Goal: Information Seeking & Learning: Learn about a topic

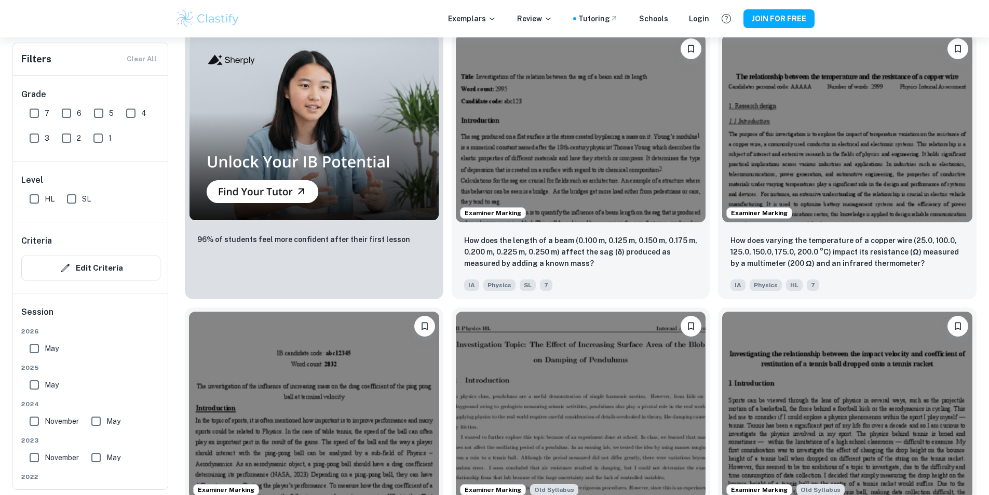
scroll to position [885, 0]
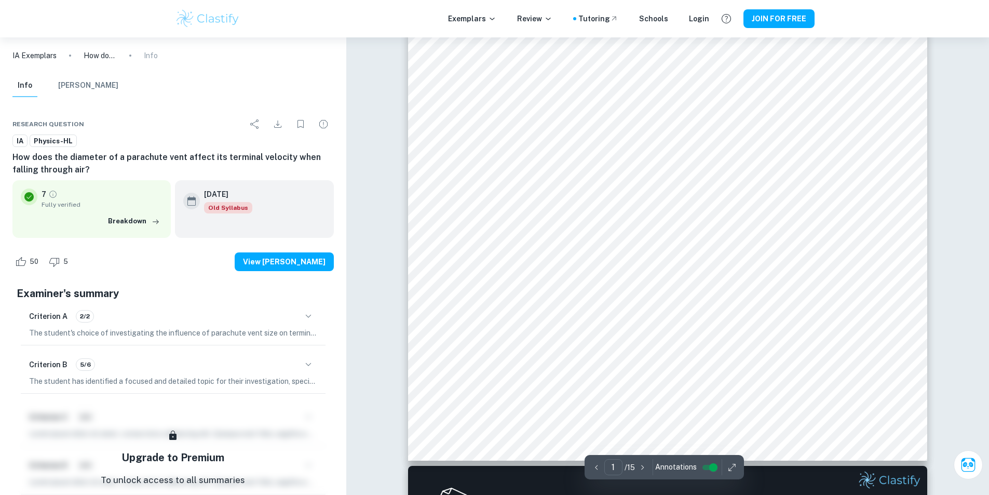
scroll to position [297, 0]
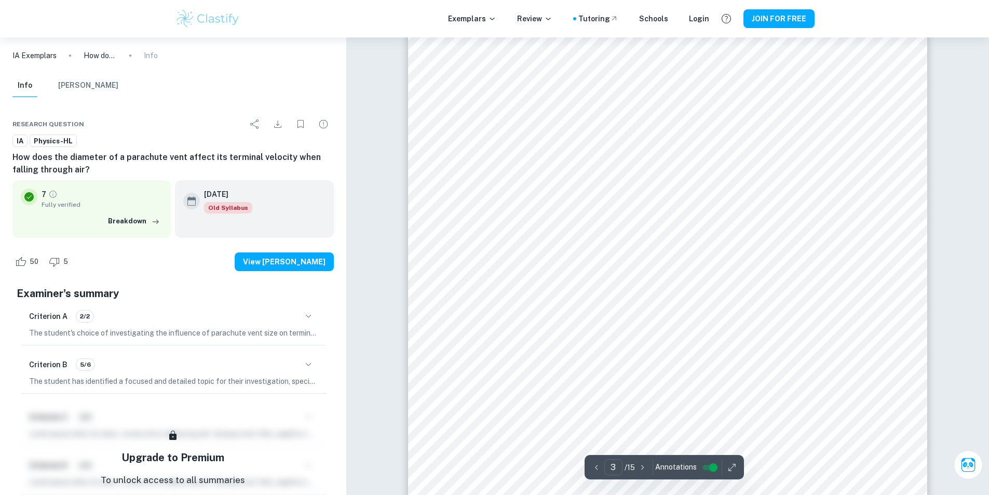
type input "4"
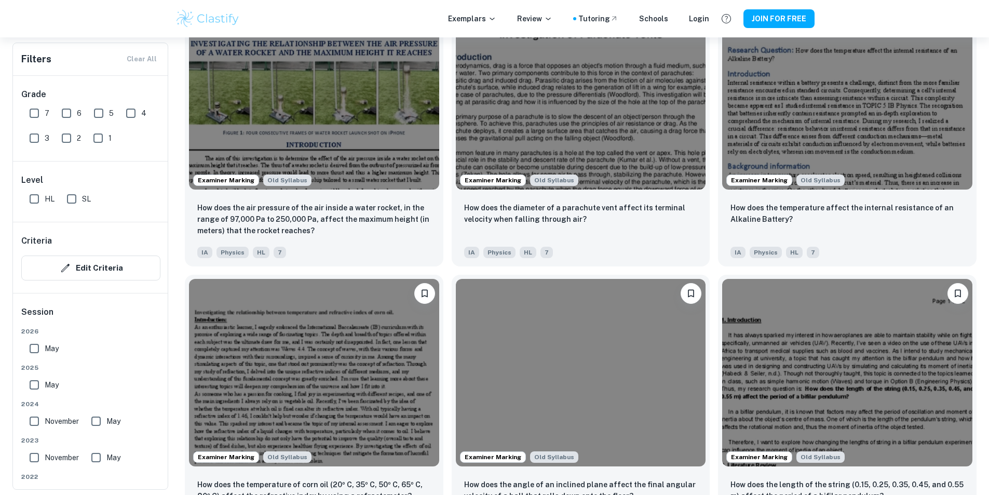
scroll to position [1467, 0]
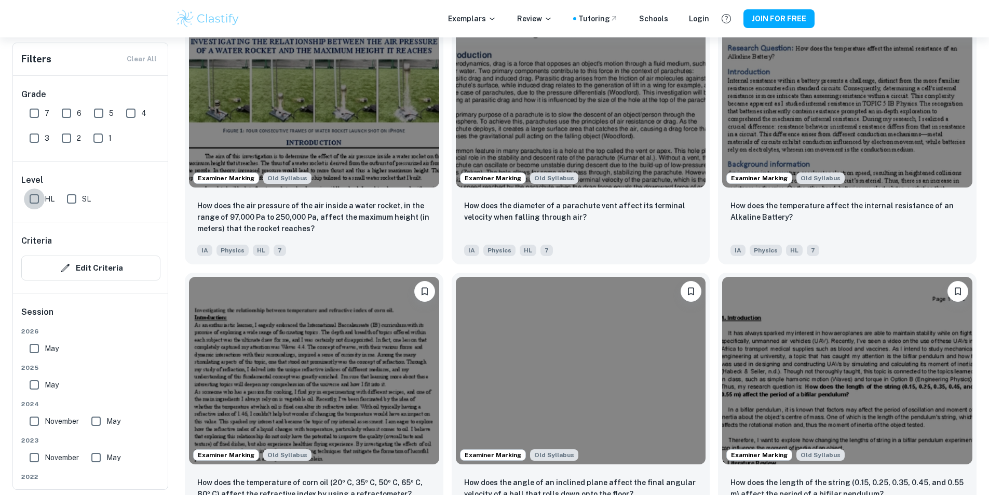
click at [32, 195] on input "HL" at bounding box center [34, 198] width 21 height 21
checkbox input "true"
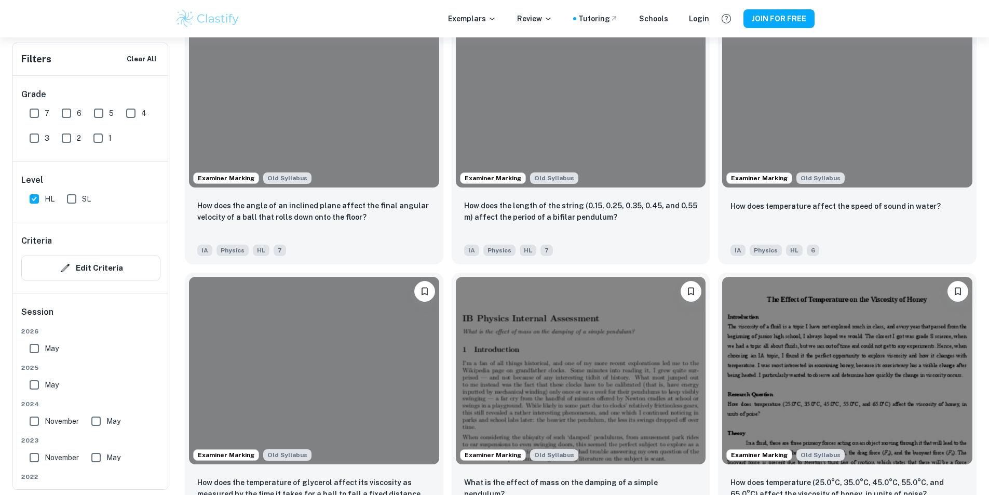
click at [34, 111] on input "7" at bounding box center [34, 113] width 21 height 21
checkbox input "true"
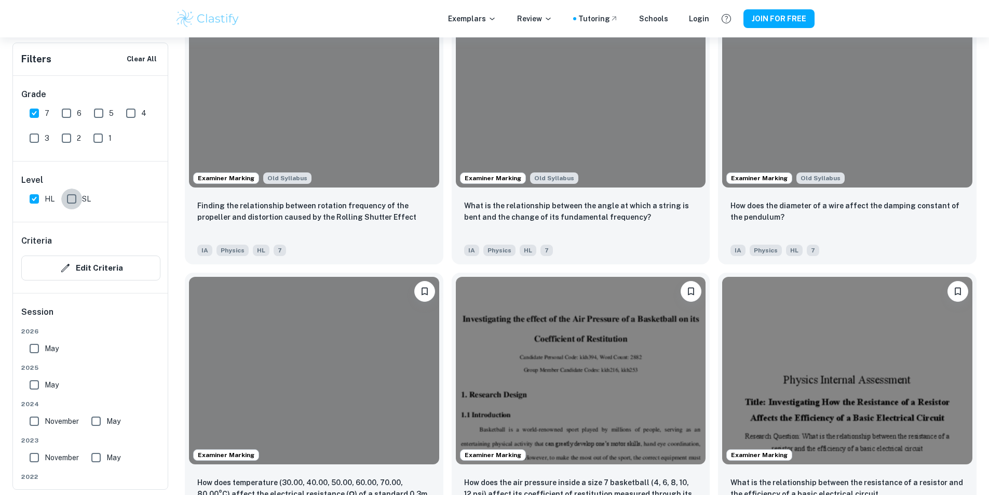
click at [73, 198] on input "SL" at bounding box center [71, 198] width 21 height 21
checkbox input "true"
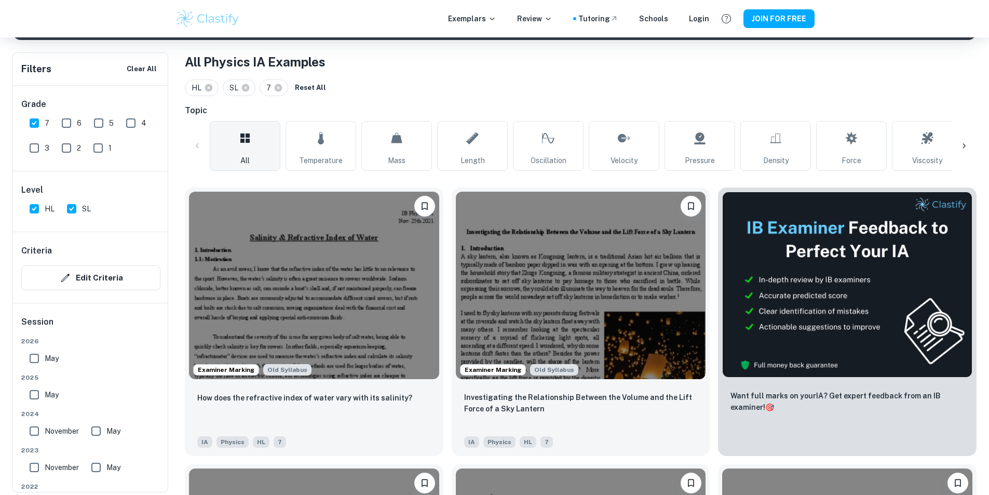
scroll to position [195, 0]
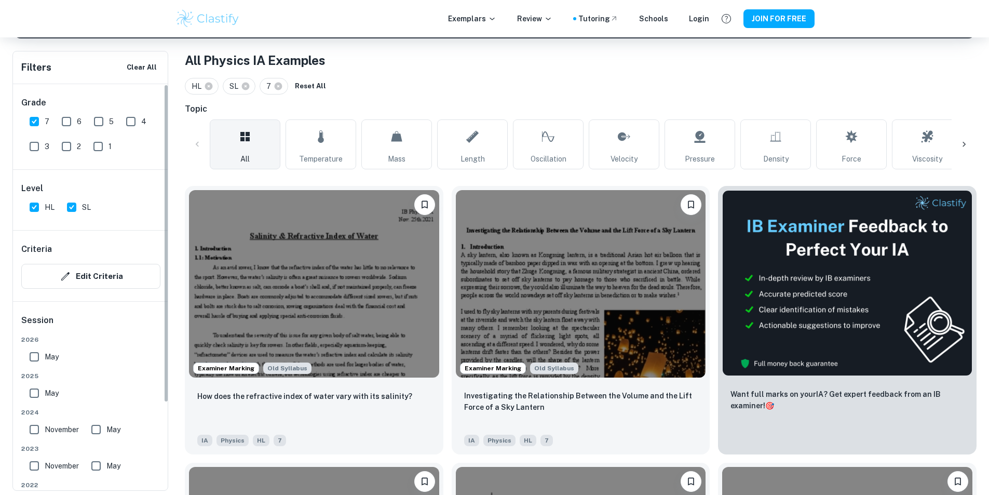
click at [37, 362] on input "May" at bounding box center [34, 356] width 21 height 21
checkbox input "true"
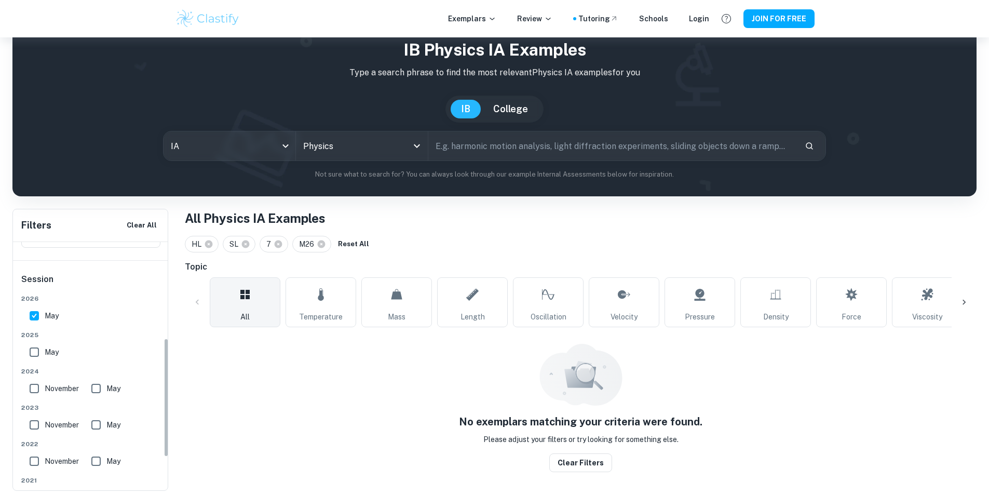
scroll to position [201, 0]
click at [33, 351] on input "May" at bounding box center [34, 349] width 21 height 21
checkbox input "true"
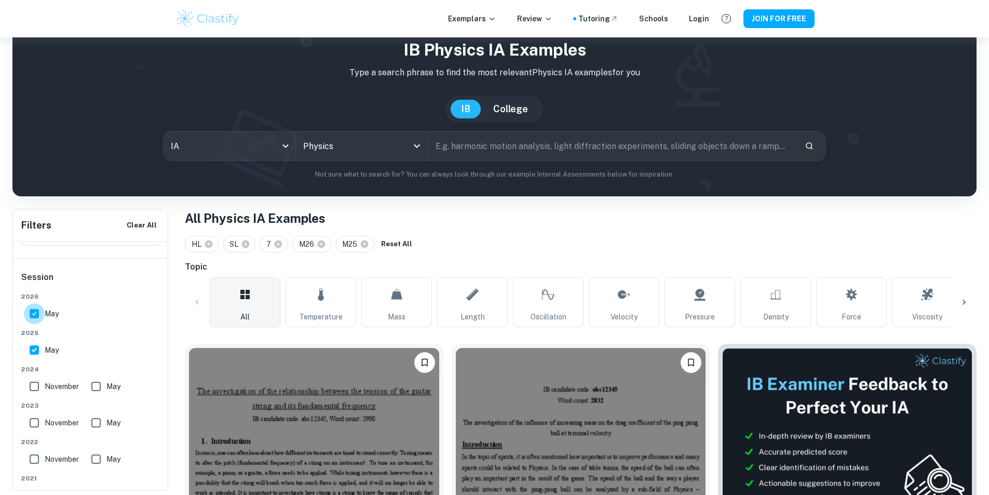
click at [34, 317] on input "May" at bounding box center [34, 313] width 21 height 21
checkbox input "false"
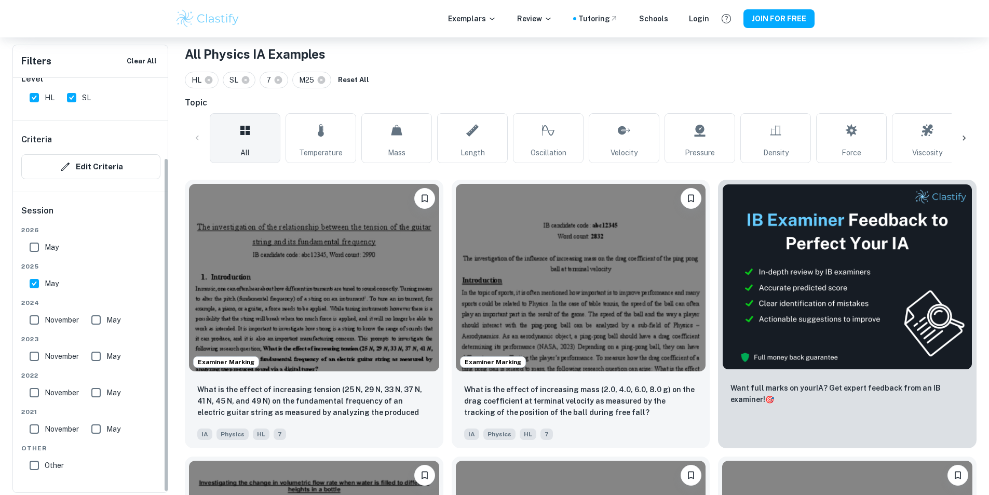
scroll to position [116, 0]
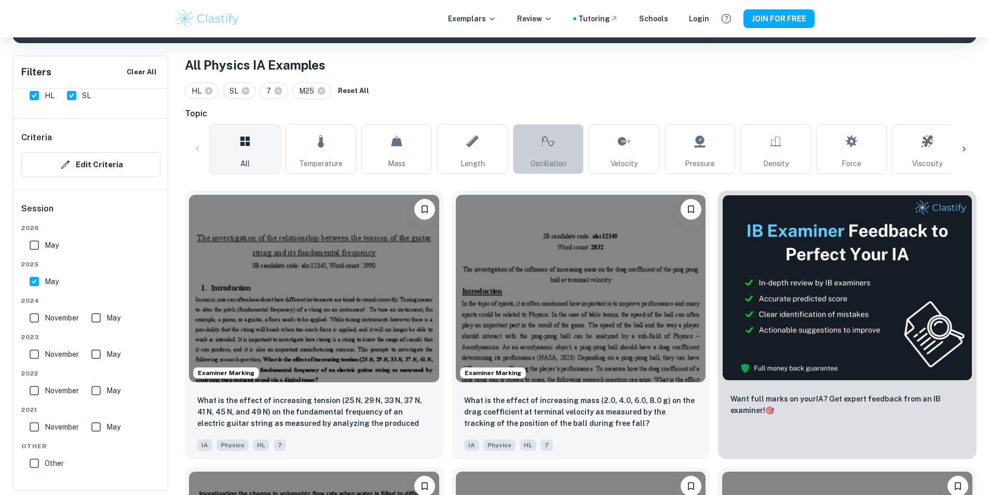
click at [578, 138] on link "Oscillation" at bounding box center [548, 149] width 71 height 50
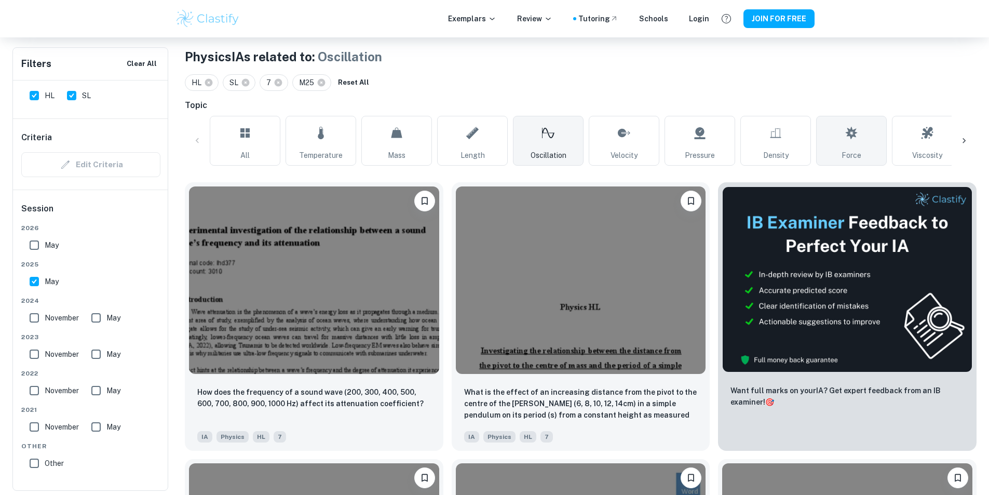
click at [840, 136] on link "Force" at bounding box center [851, 141] width 71 height 50
type input "Force"
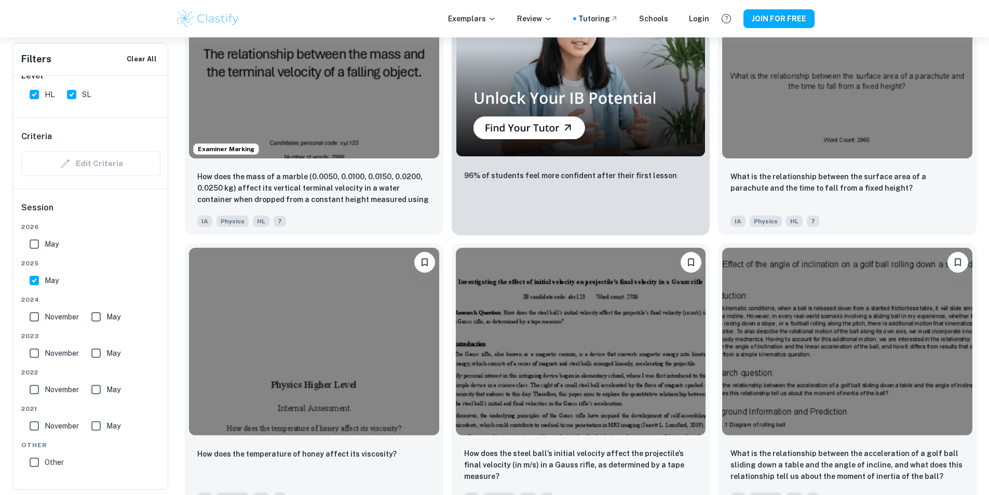
scroll to position [2372, 0]
